Goal: Check status: Check status

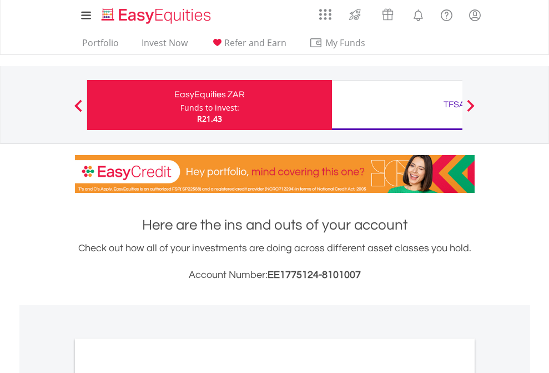
click at [181, 105] on div "Funds to invest:" at bounding box center [210, 107] width 59 height 11
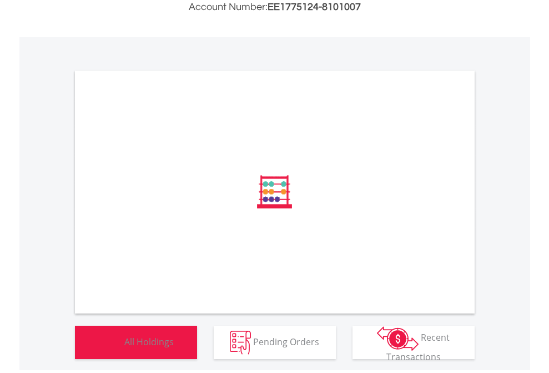
click at [124, 347] on span "All Holdings" at bounding box center [148, 341] width 49 height 12
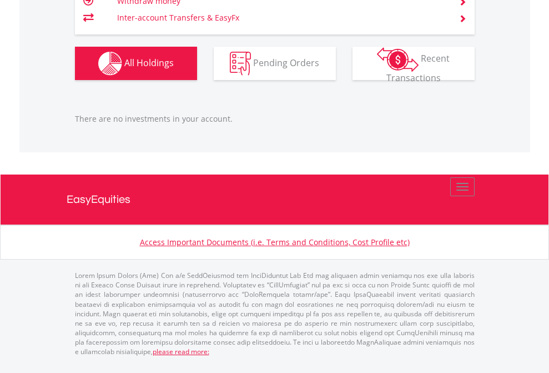
scroll to position [107, 174]
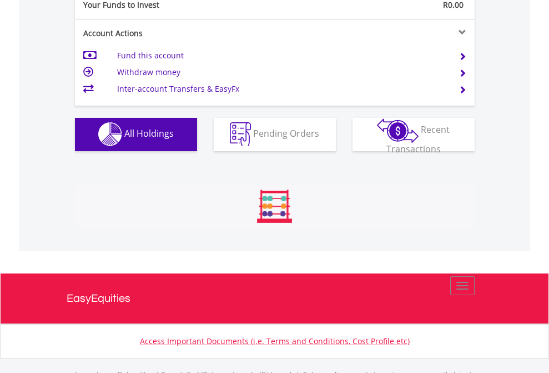
scroll to position [1100, 0]
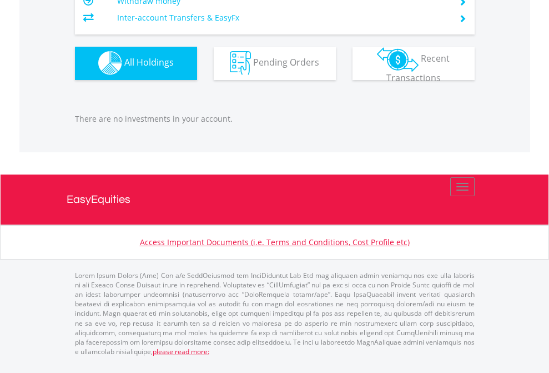
scroll to position [107, 174]
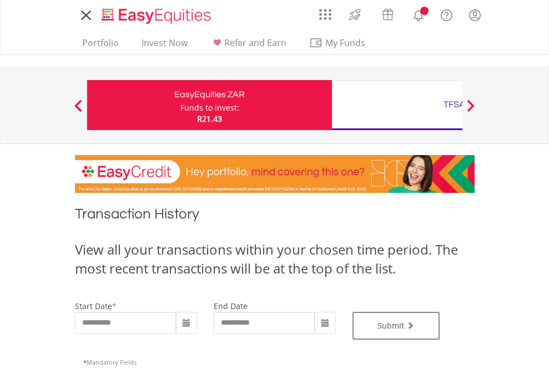
type input "**********"
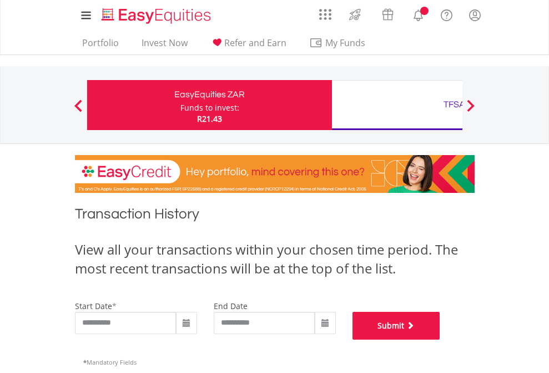
click at [441, 339] on button "Submit" at bounding box center [397, 326] width 88 height 28
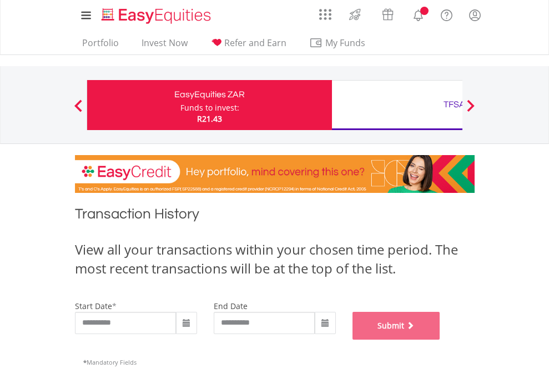
scroll to position [451, 0]
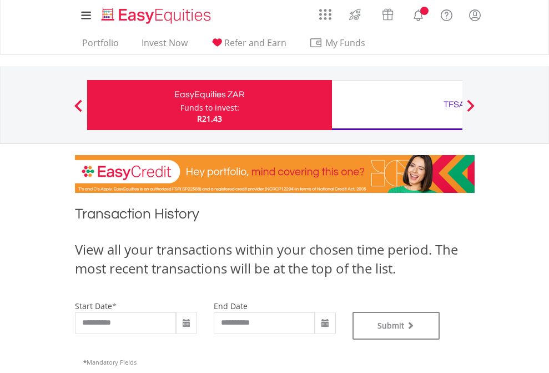
click at [397, 105] on div "TFSA" at bounding box center [455, 105] width 232 height 16
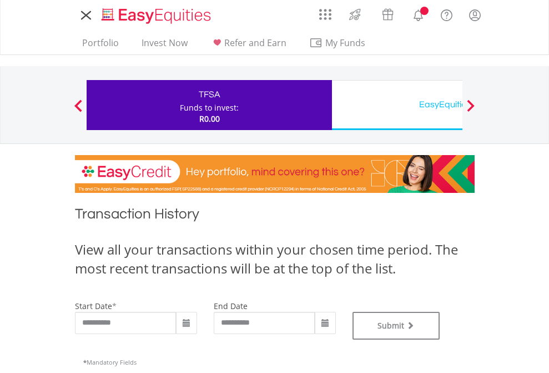
type input "**********"
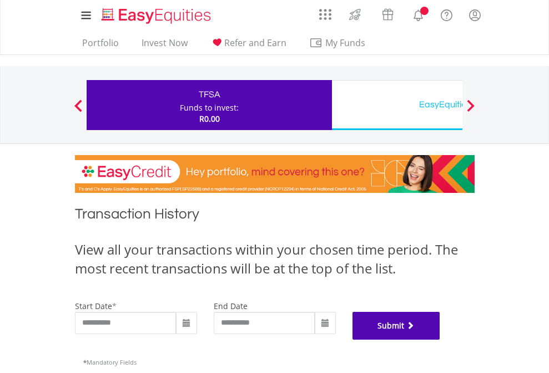
click at [441, 339] on button "Submit" at bounding box center [397, 326] width 88 height 28
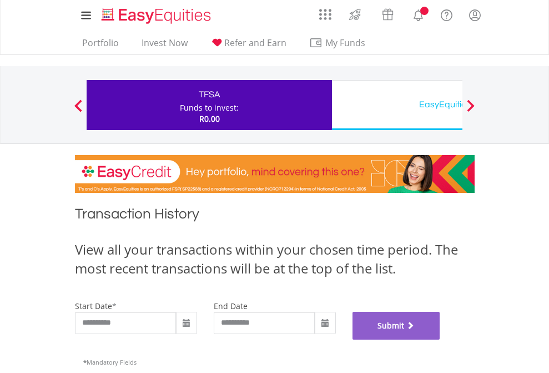
scroll to position [451, 0]
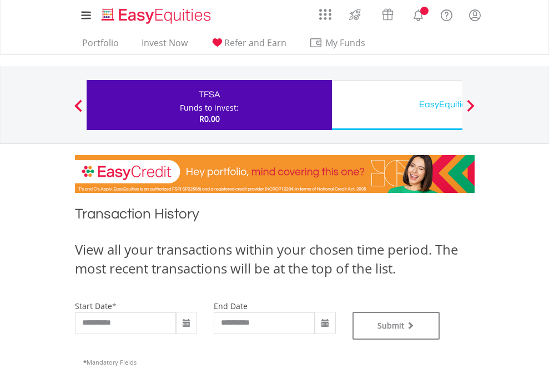
click at [397, 105] on div "EasyEquities USD" at bounding box center [455, 105] width 232 height 16
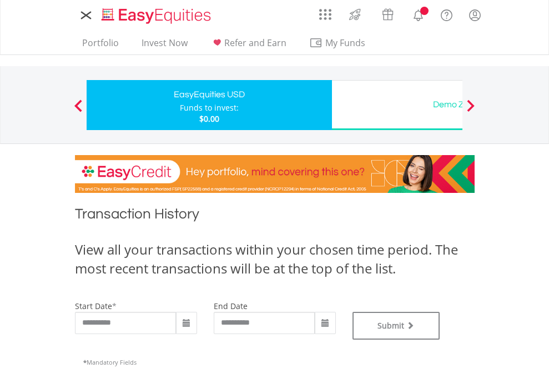
type input "**********"
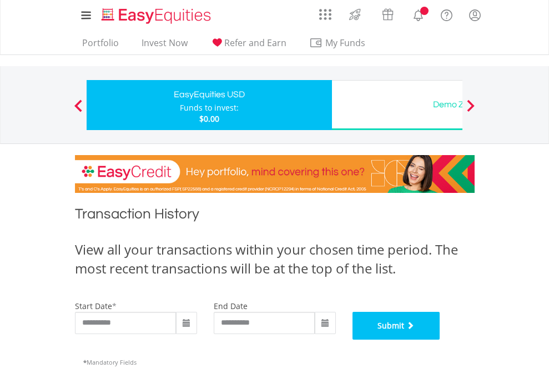
click at [441, 339] on button "Submit" at bounding box center [397, 326] width 88 height 28
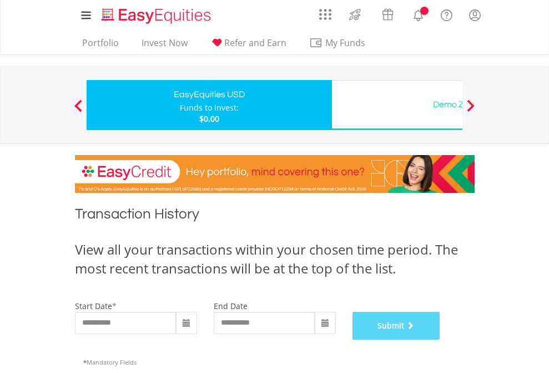
scroll to position [451, 0]
